Goal: Task Accomplishment & Management: Use online tool/utility

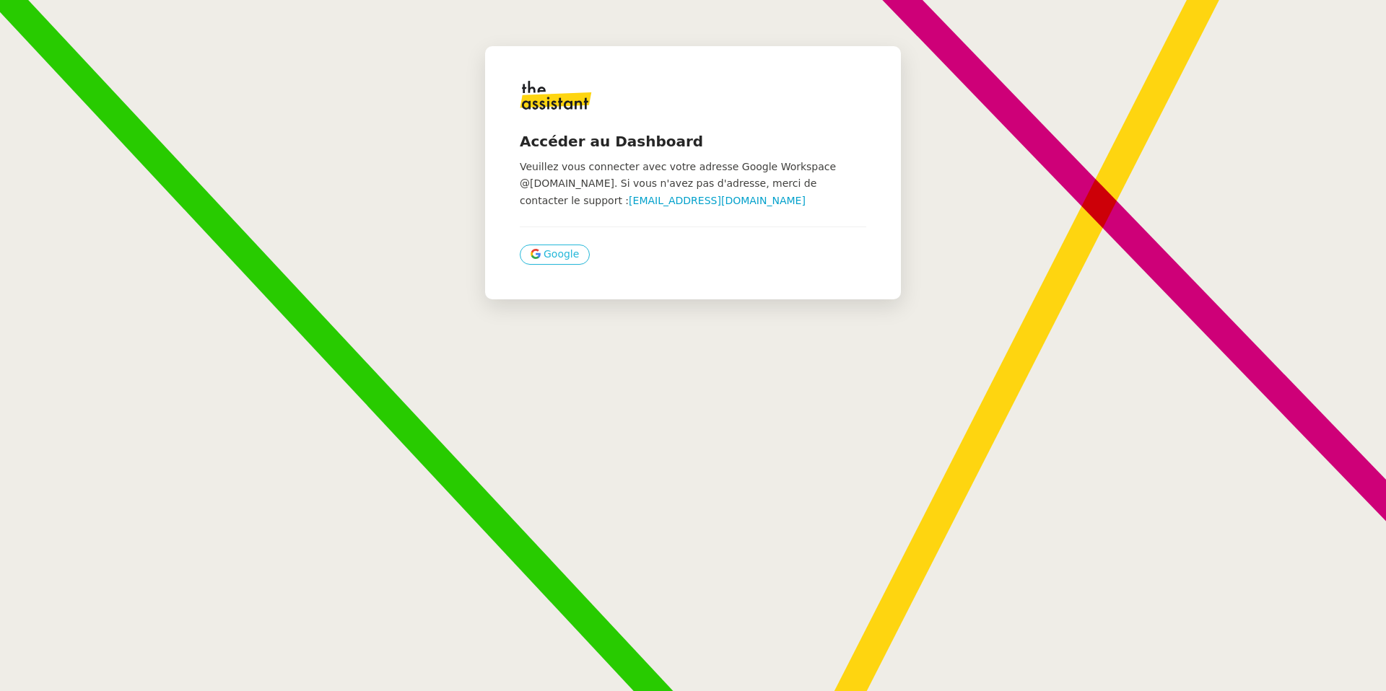
click at [571, 258] on span "Google" at bounding box center [560, 254] width 35 height 17
click at [565, 262] on span "Google" at bounding box center [560, 254] width 35 height 17
